Goal: Task Accomplishment & Management: Use online tool/utility

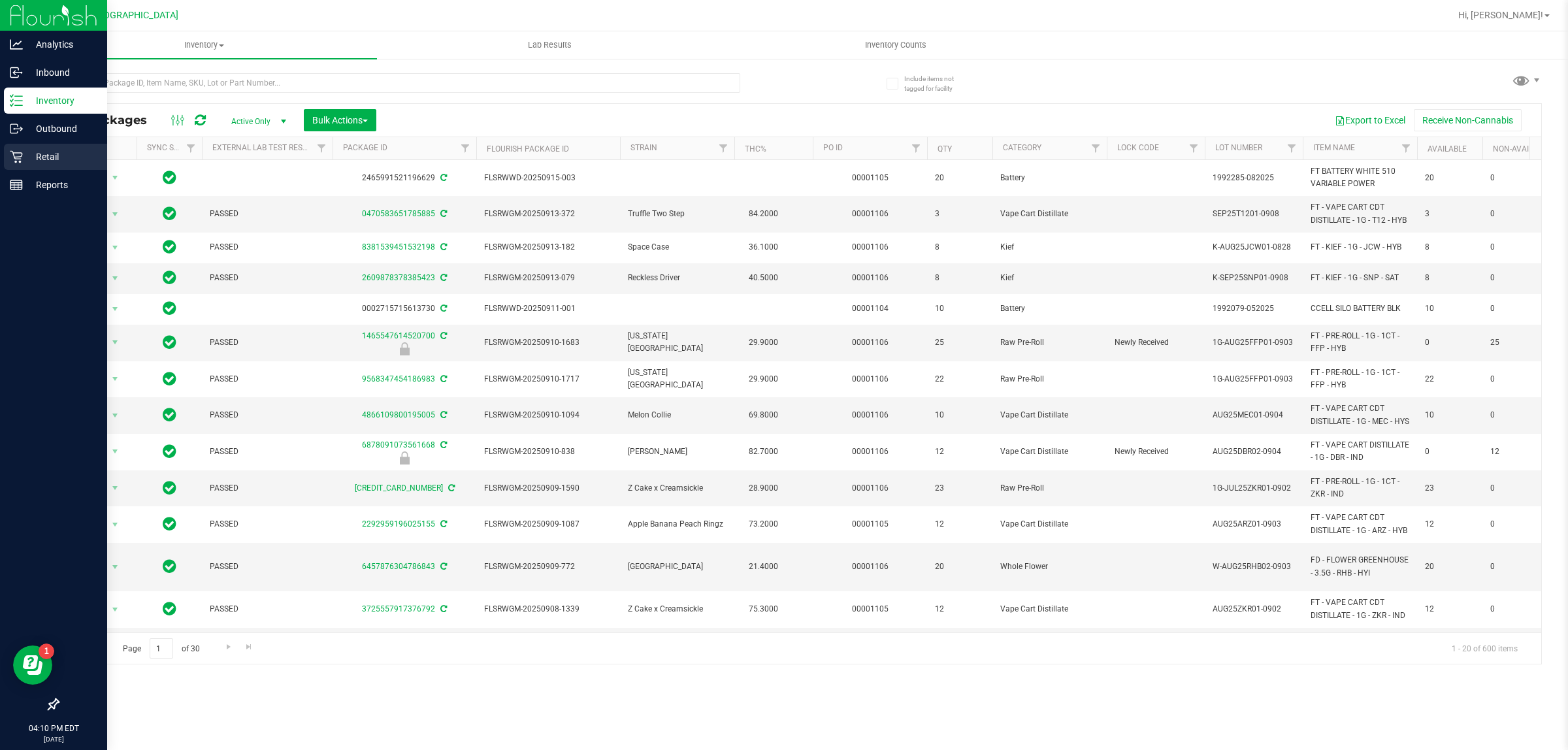
click at [22, 154] on p "Retail" at bounding box center [61, 157] width 79 height 16
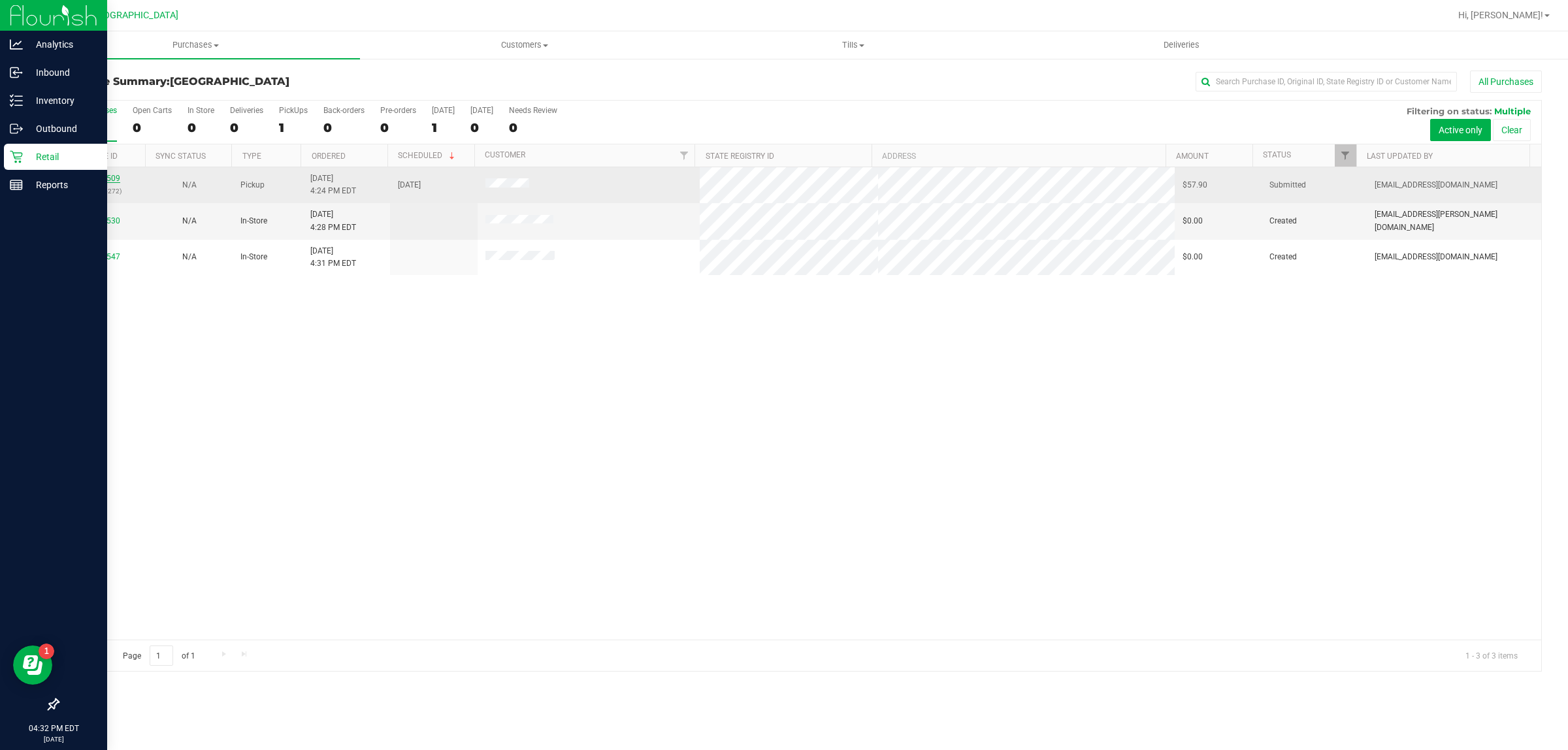
click at [108, 181] on link "11981509" at bounding box center [102, 178] width 37 height 9
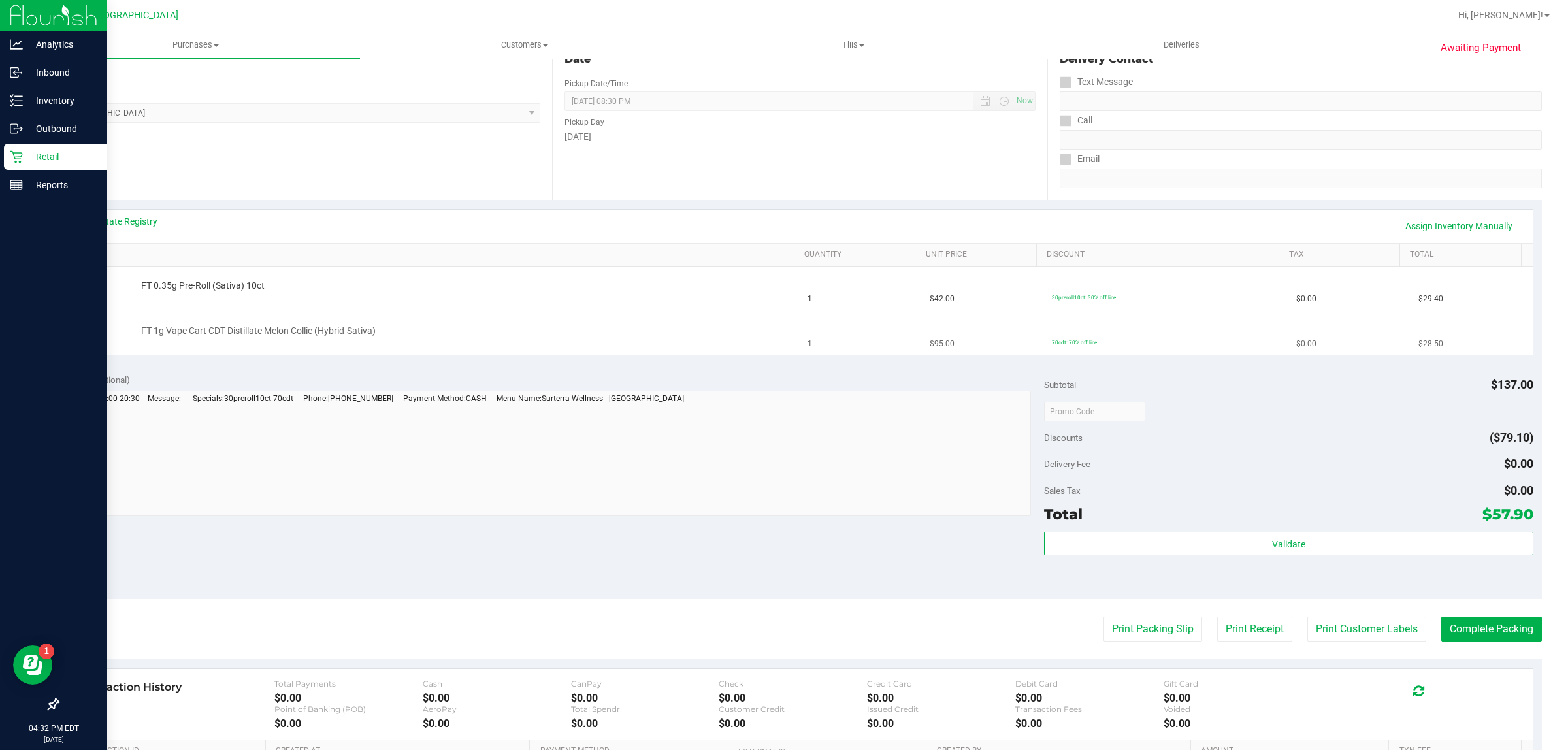
scroll to position [163, 0]
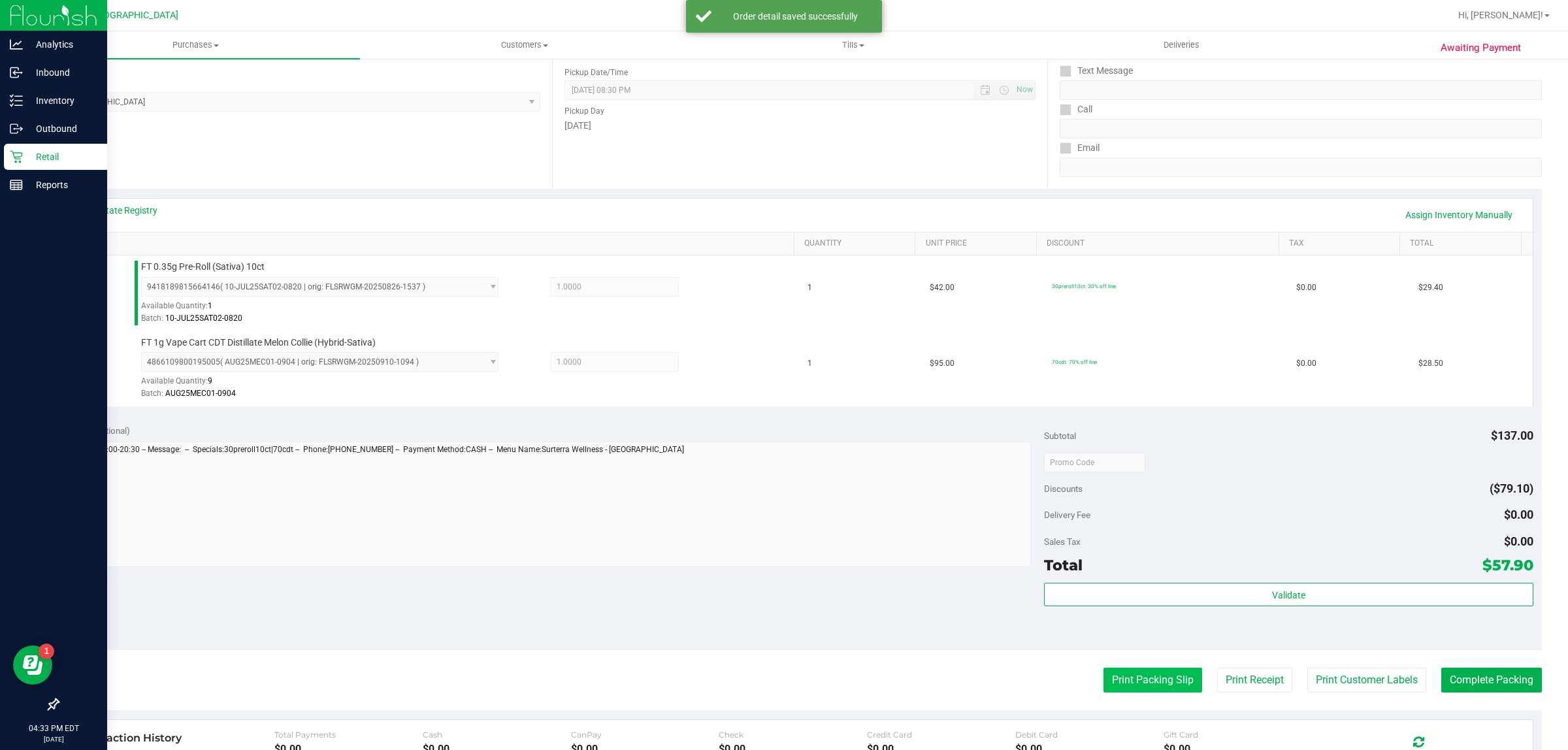
click at [1124, 689] on button "Print Packing Slip" at bounding box center [1152, 680] width 98 height 25
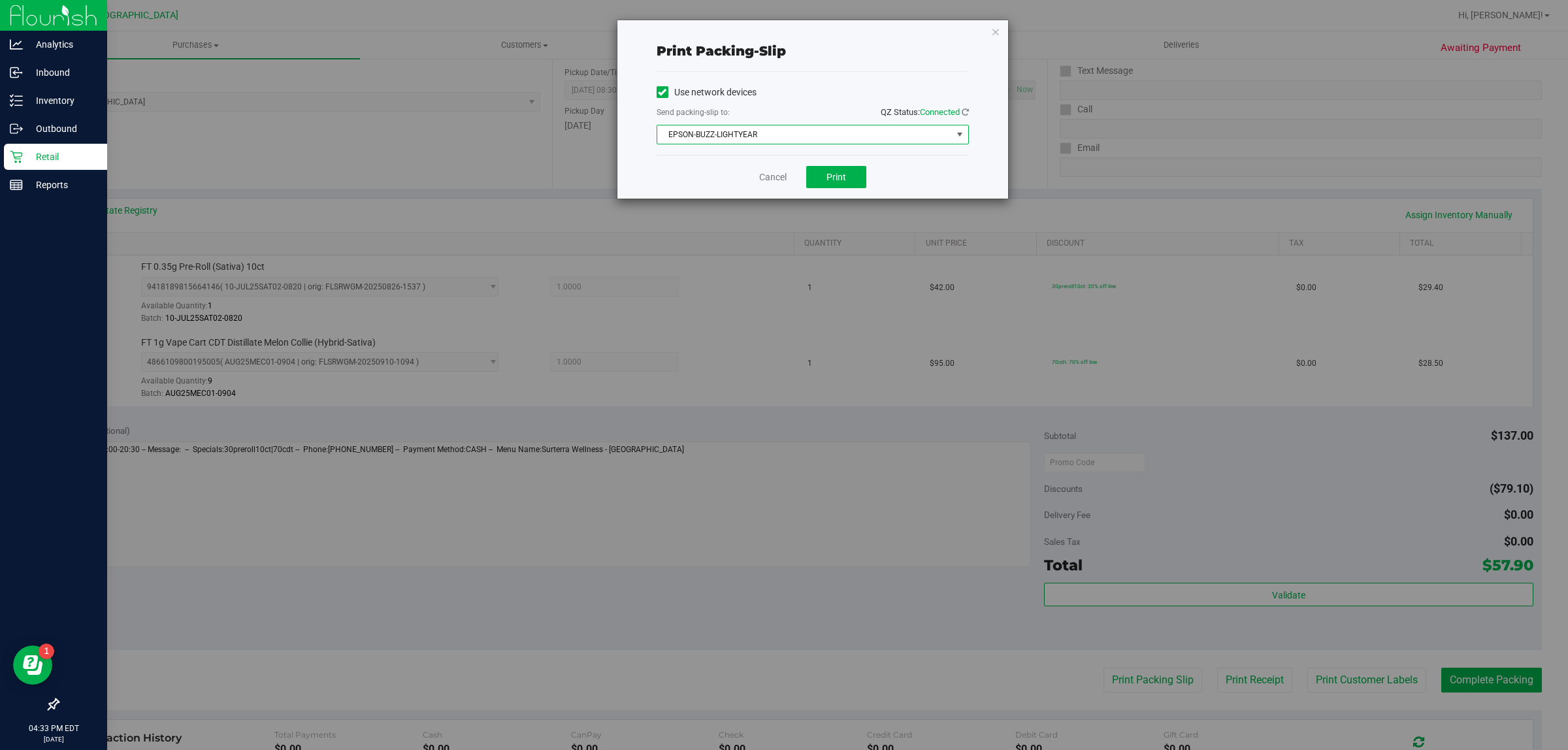
click at [893, 139] on span "EPSON-BUZZ-LIGHTYEAR" at bounding box center [804, 134] width 295 height 18
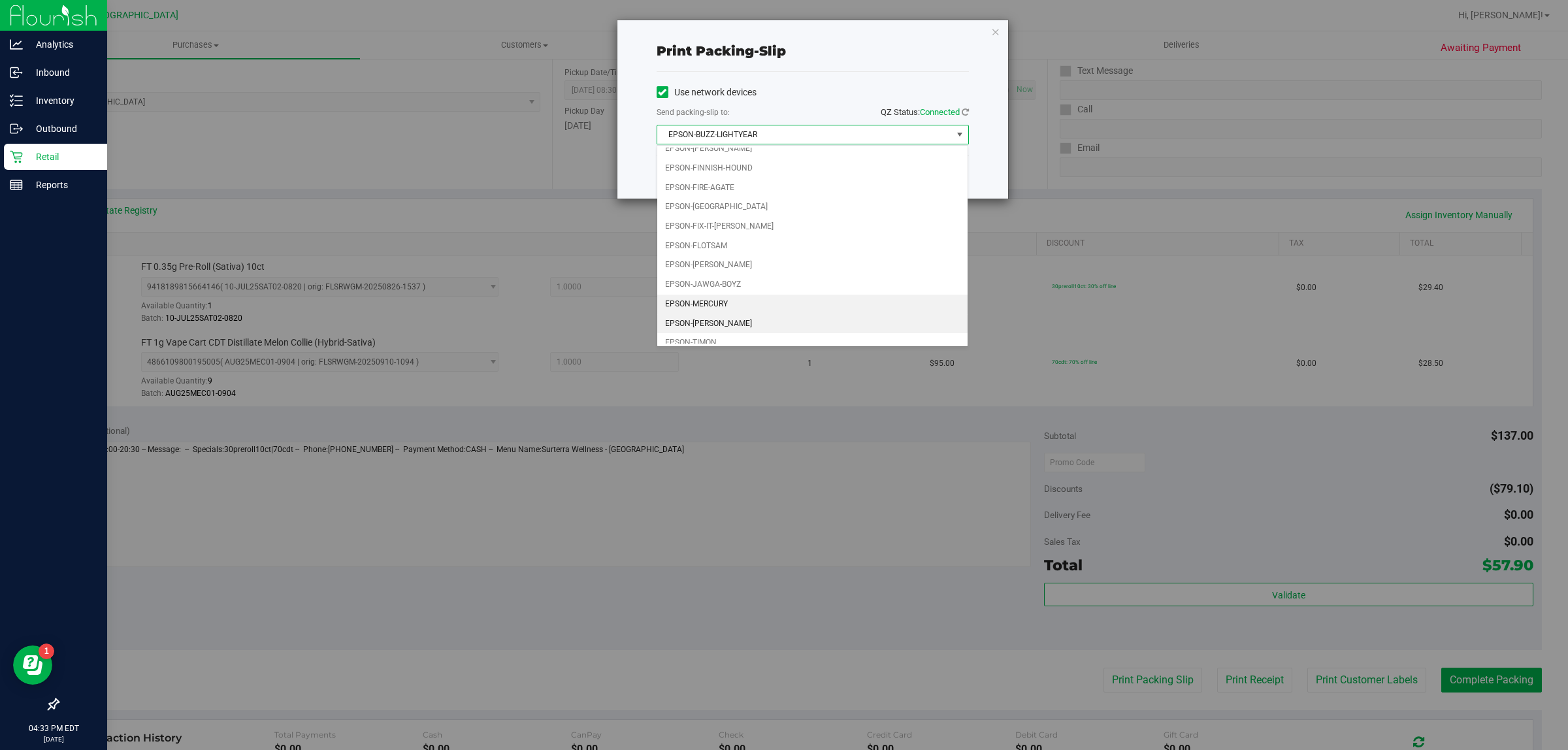
scroll to position [41, 0]
click at [860, 190] on li "EPSON-[GEOGRAPHIC_DATA]" at bounding box center [813, 197] width 311 height 19
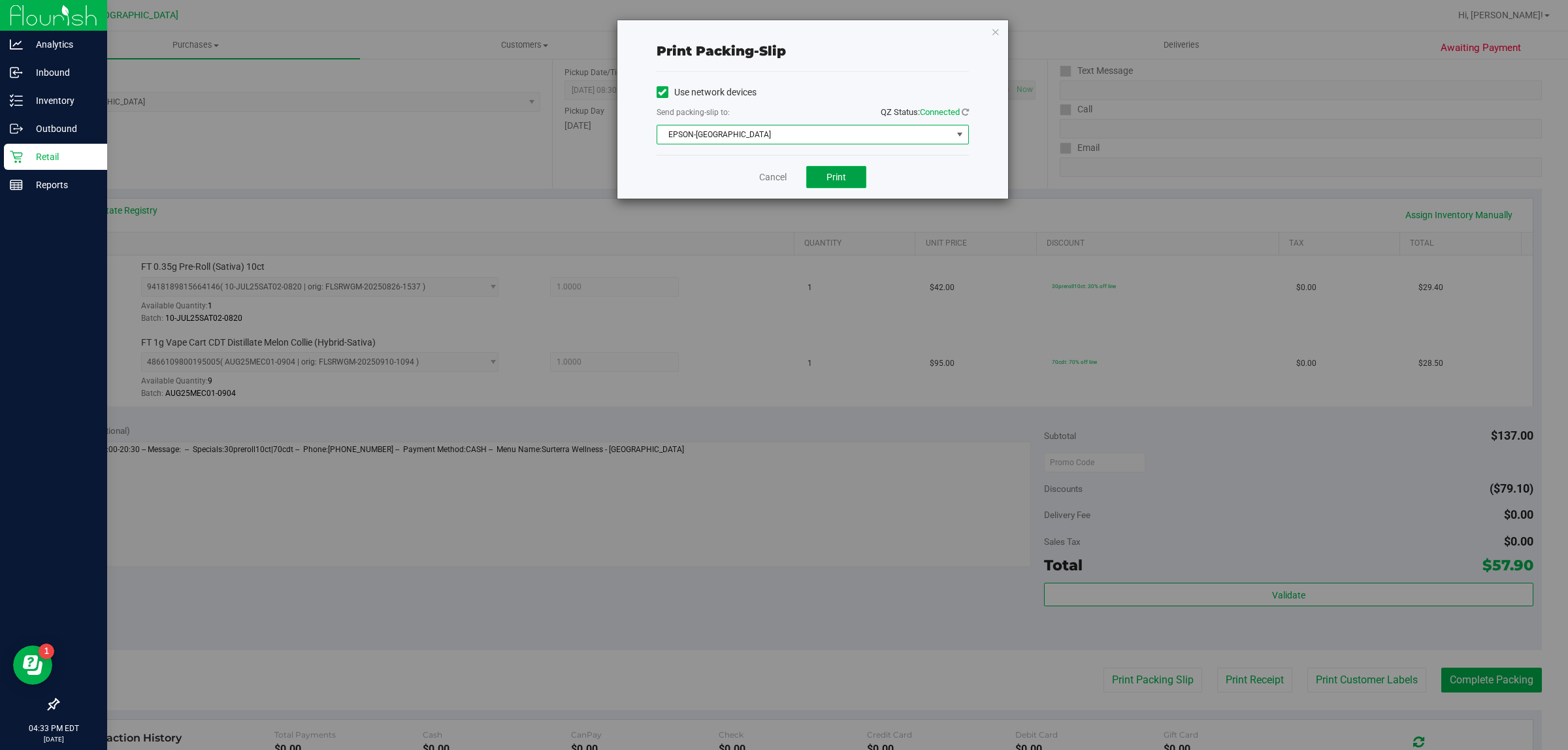
click at [858, 182] on button "Print" at bounding box center [836, 177] width 60 height 22
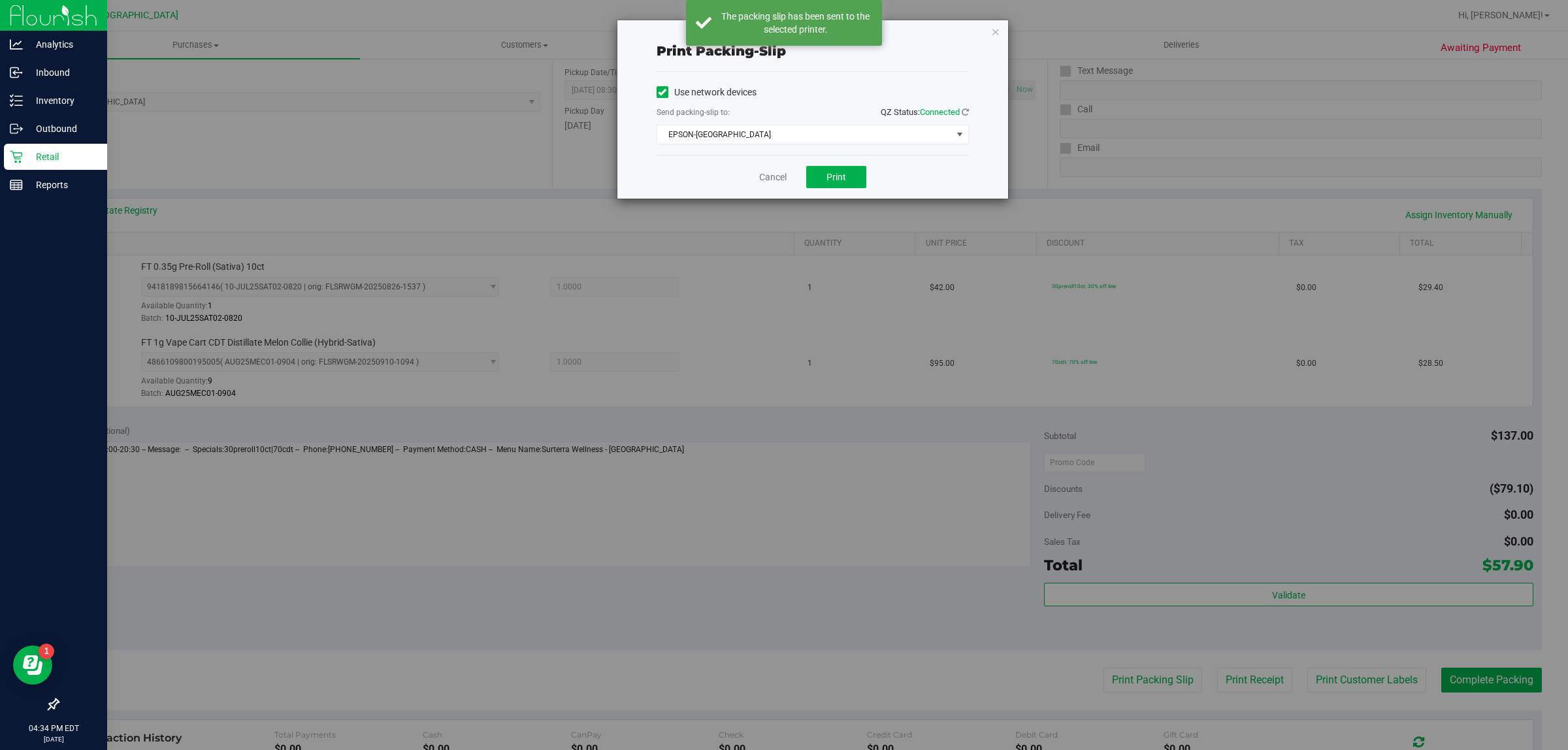
click at [1002, 33] on div "Print packing-slip Use network devices Send packing-slip to: QZ Status: Connect…" at bounding box center [812, 109] width 390 height 178
click at [990, 31] on div "Print packing-slip Use network devices Send packing-slip to: QZ Status: Connect…" at bounding box center [812, 109] width 390 height 178
click at [991, 31] on icon "button" at bounding box center [995, 31] width 9 height 16
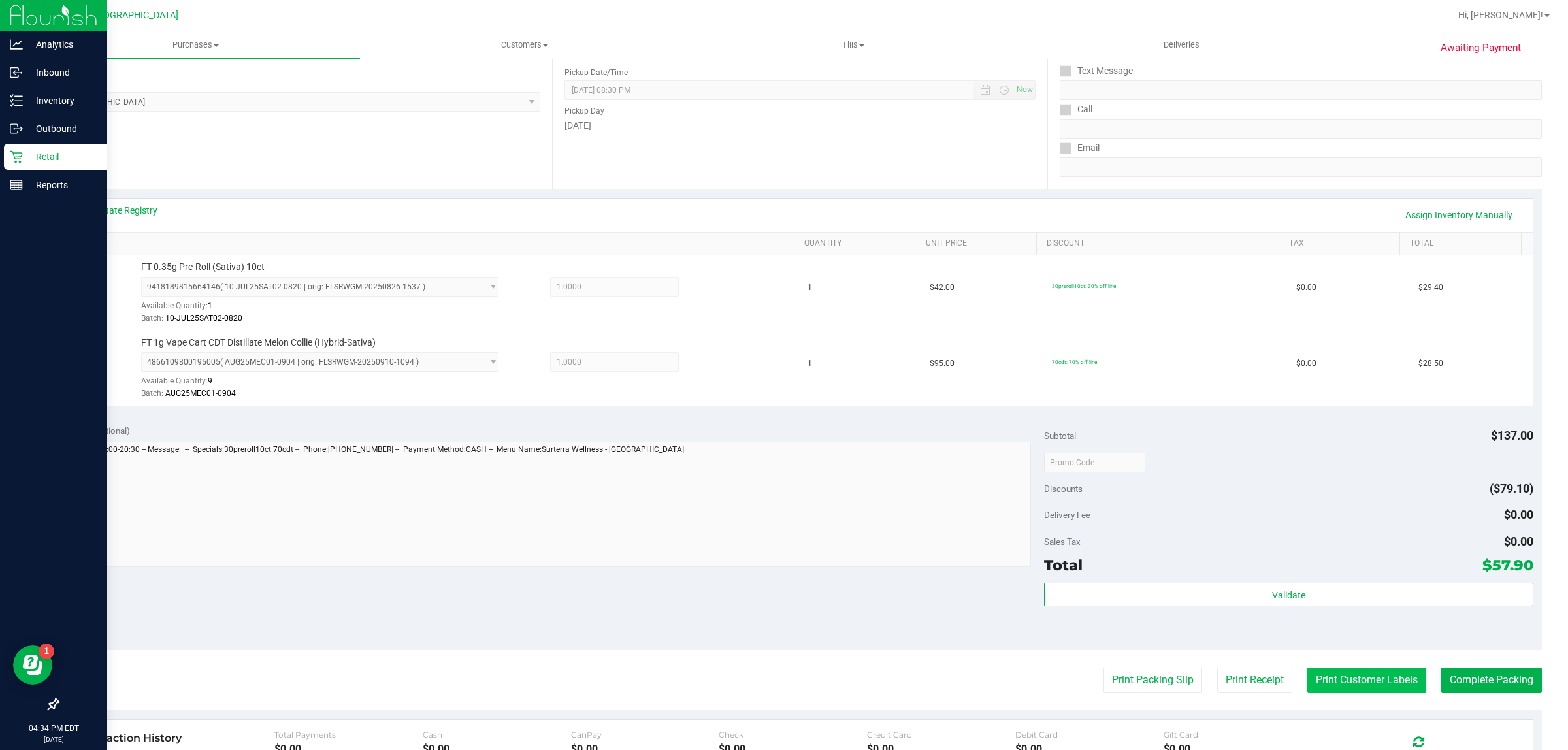
click at [1307, 668] on button "Print Customer Labels" at bounding box center [1367, 680] width 119 height 25
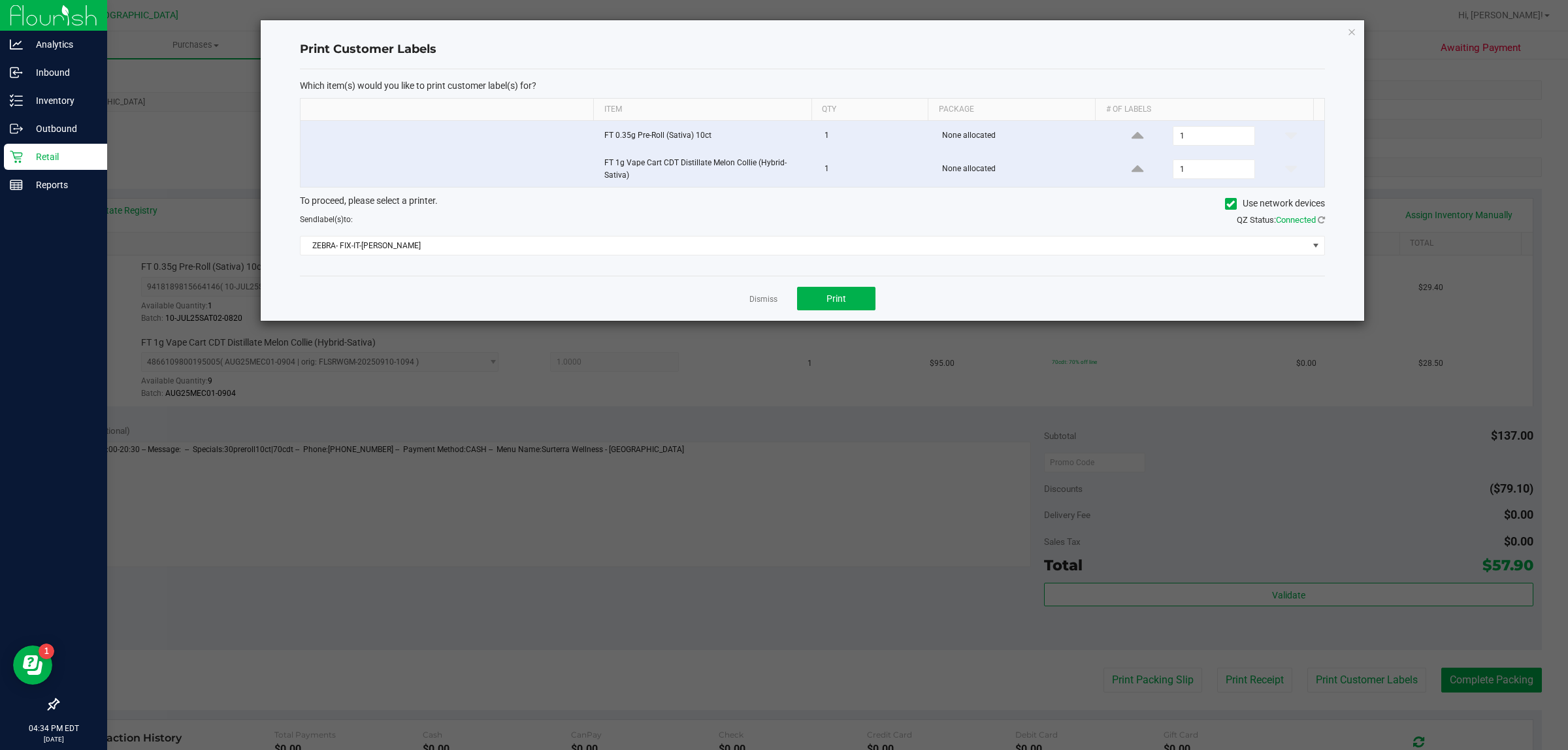
click at [1190, 259] on div "Which item(s) would you like to print customer label(s) for? Item Qty Package #…" at bounding box center [812, 172] width 1025 height 207
click at [1198, 246] on span "ZEBRA- FIX-IT-[PERSON_NAME]" at bounding box center [804, 245] width 1007 height 18
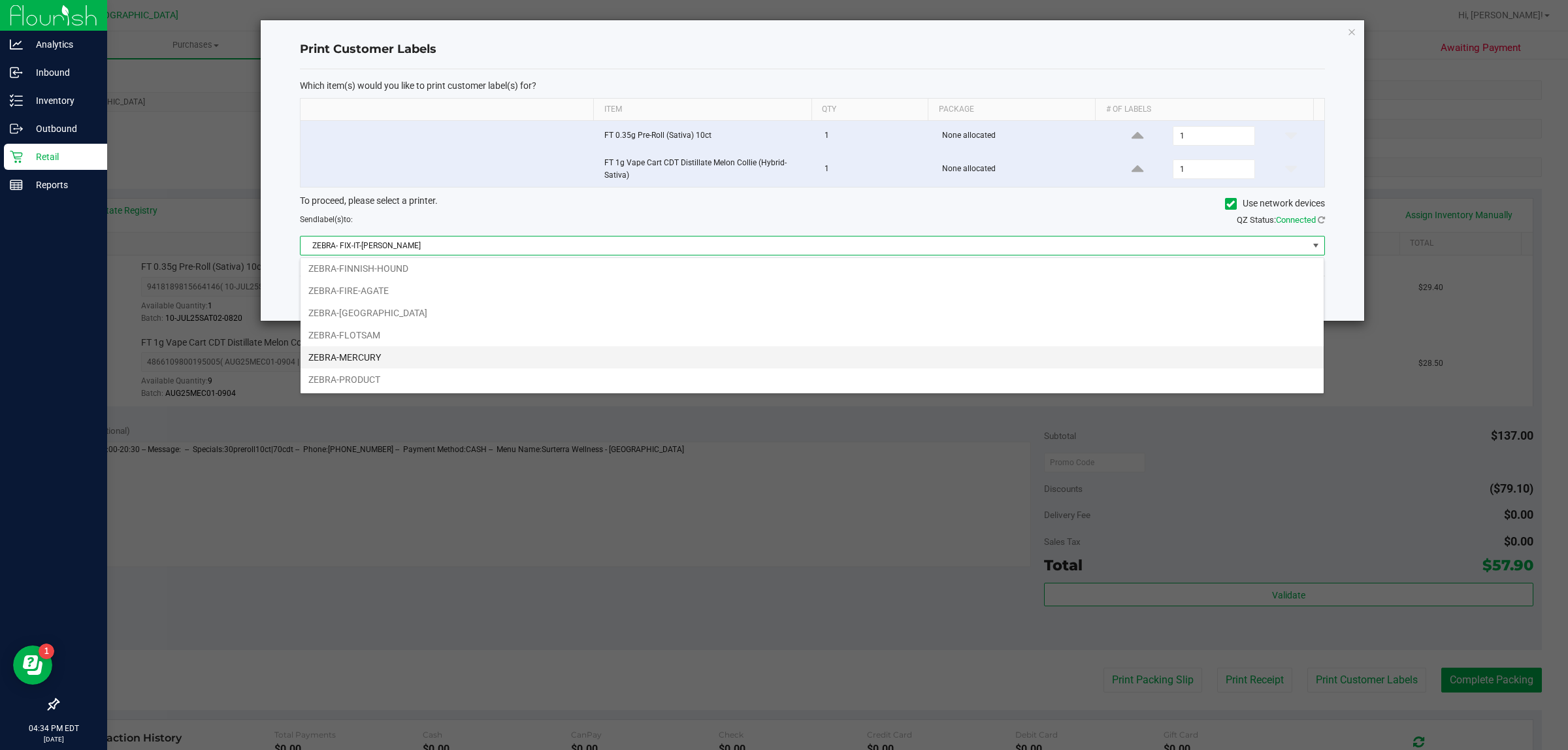
scroll to position [94, 0]
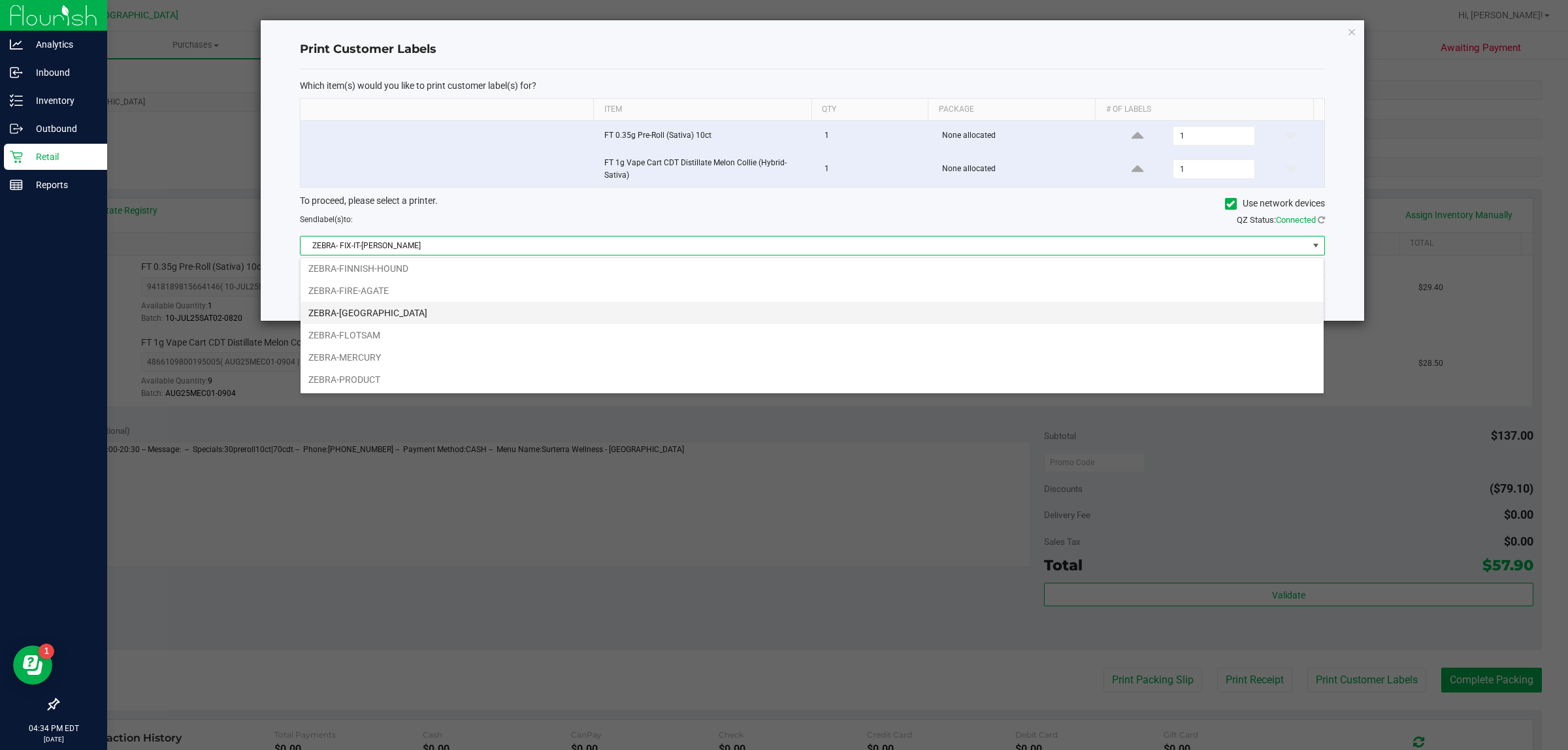
click at [573, 317] on li "ZEBRA-[GEOGRAPHIC_DATA]" at bounding box center [812, 312] width 1023 height 22
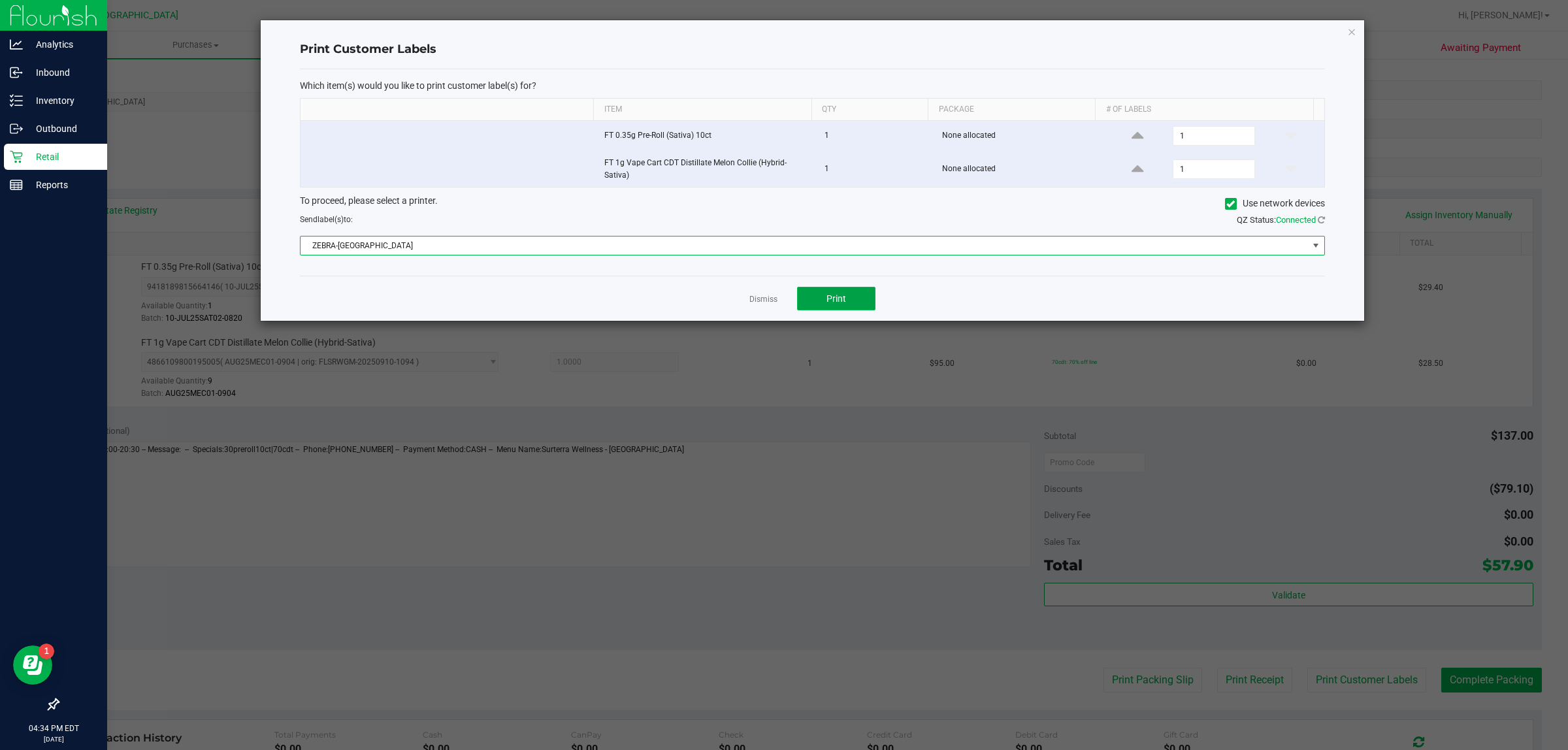
click at [832, 307] on button "Print" at bounding box center [836, 299] width 79 height 23
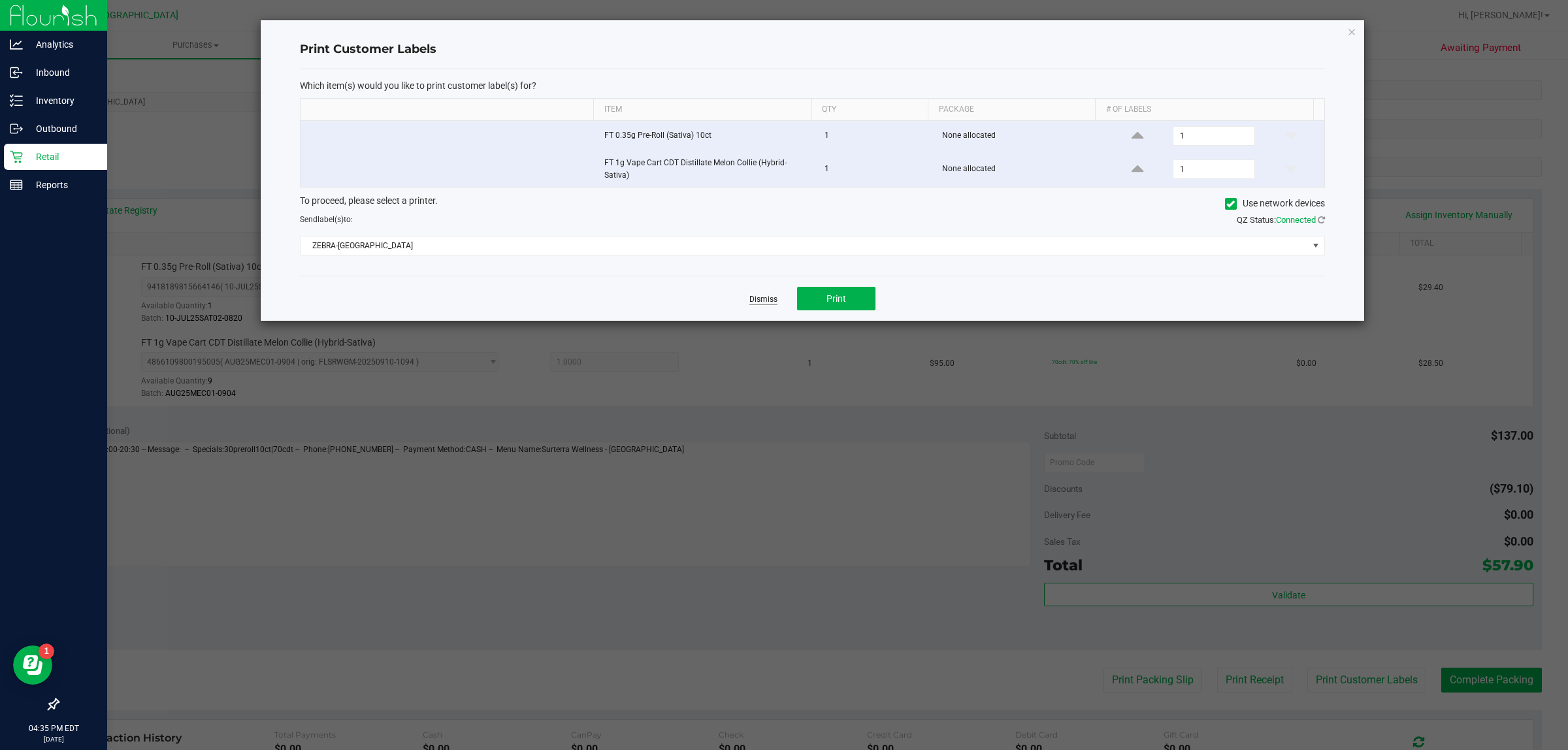
click at [754, 304] on link "Dismiss" at bounding box center [763, 299] width 28 height 11
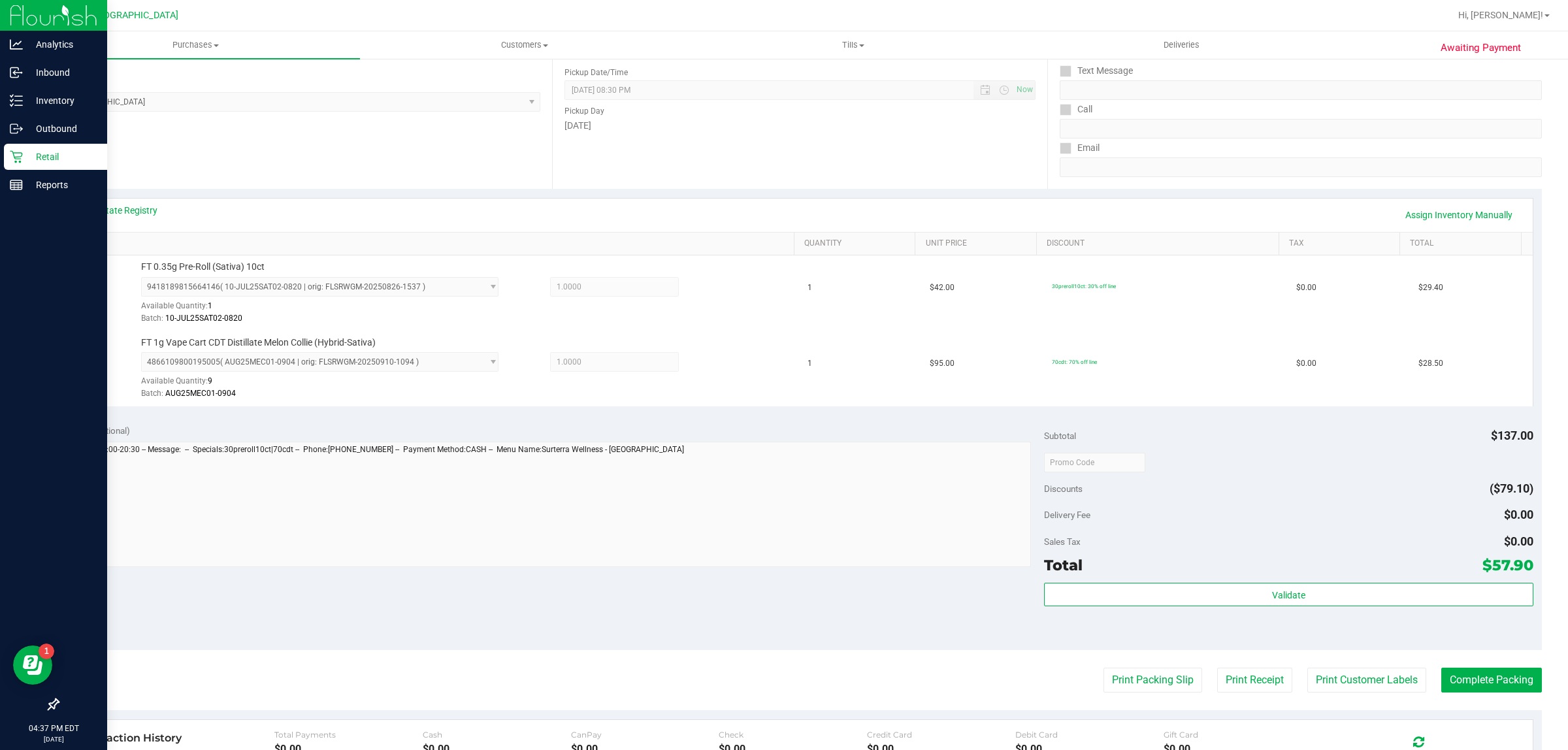
click at [31, 163] on p "Retail" at bounding box center [61, 157] width 79 height 16
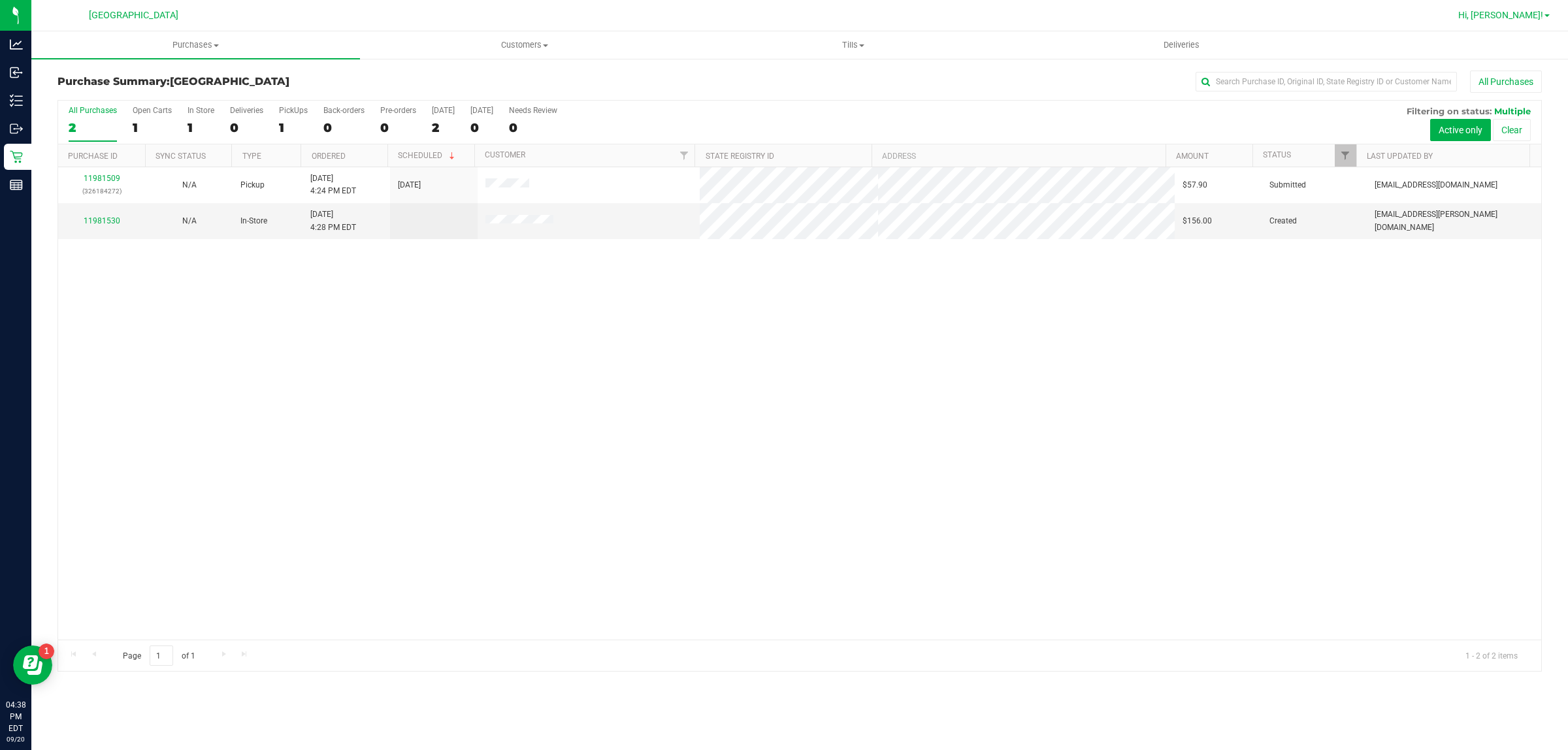
click at [1536, 9] on link "Hi, [PERSON_NAME]!" at bounding box center [1504, 16] width 102 height 14
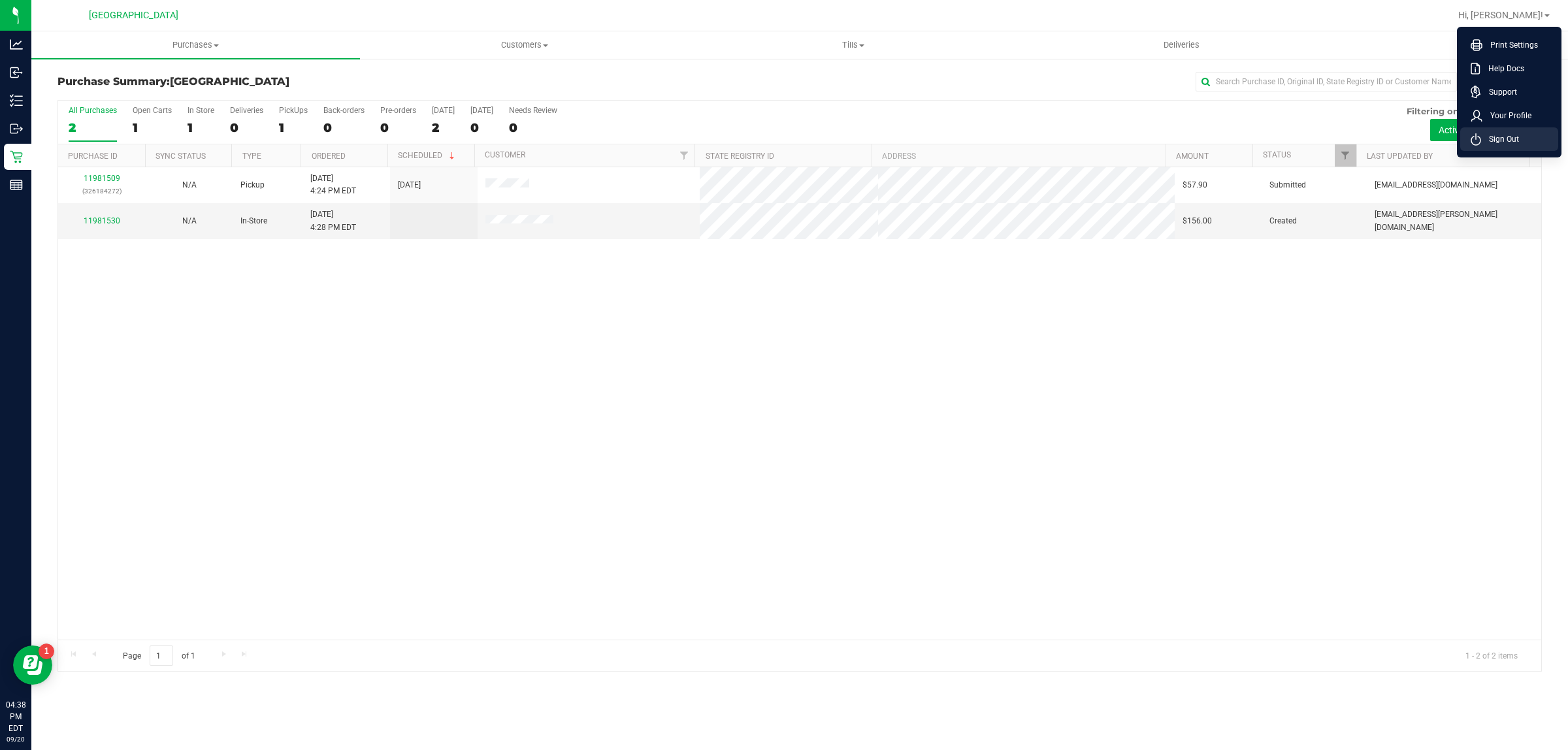
click at [1508, 134] on span "Sign Out" at bounding box center [1500, 138] width 38 height 13
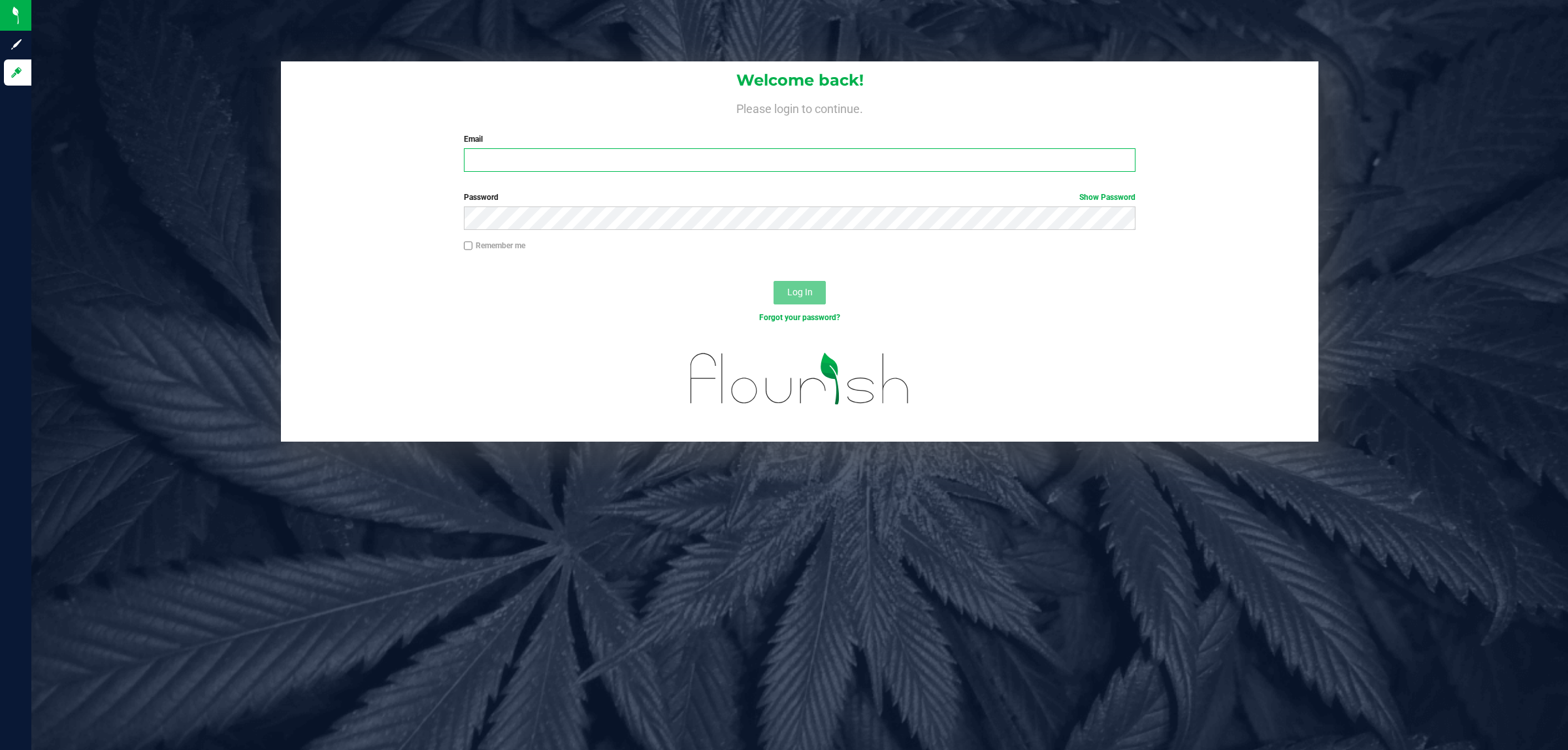
click at [952, 152] on input "Email" at bounding box center [800, 160] width 673 height 23
type input "[EMAIL_ADDRESS][DOMAIN_NAME]"
click at [774, 281] on button "Log In" at bounding box center [800, 293] width 53 height 23
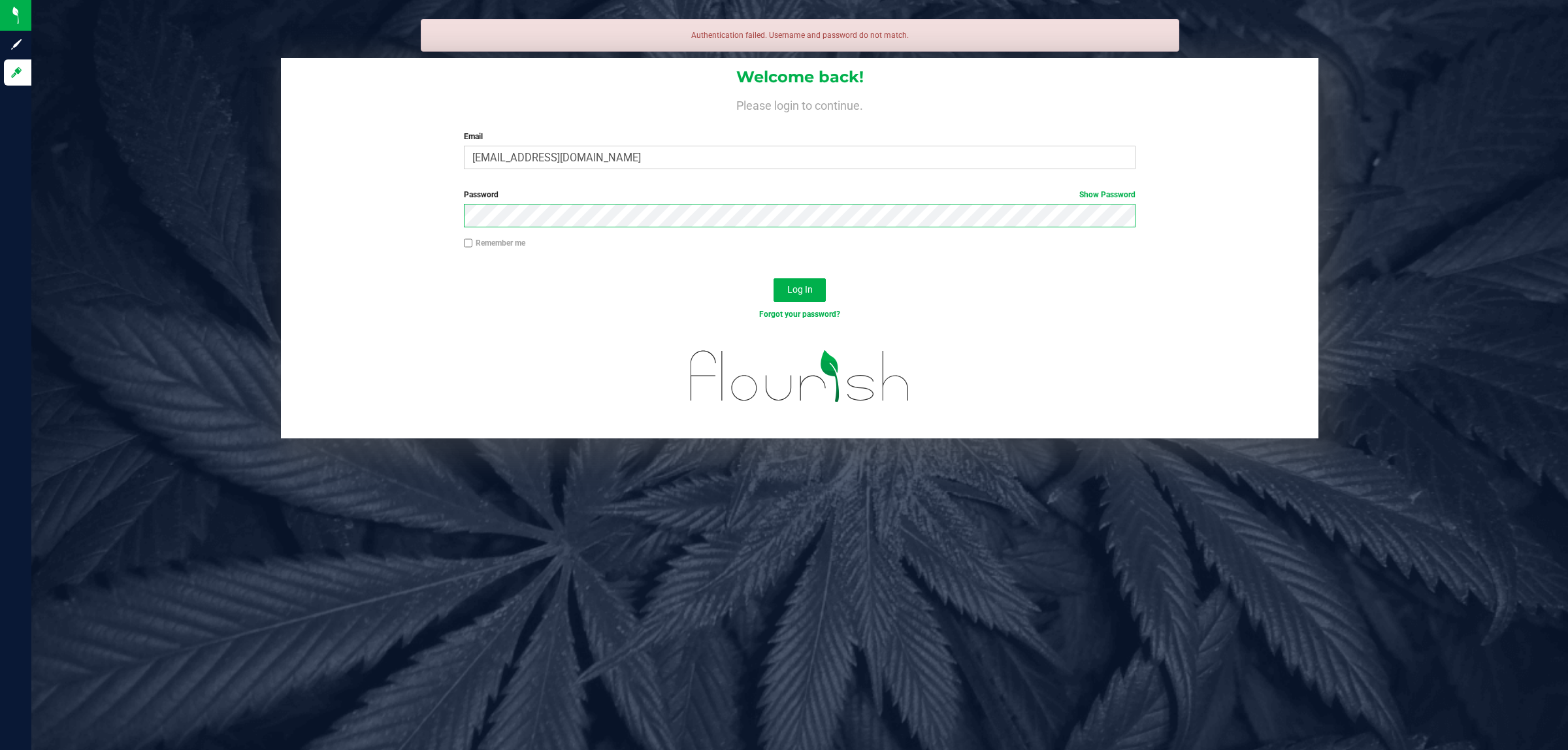
click at [774, 278] on button "Log In" at bounding box center [800, 290] width 53 height 23
